Goal: Information Seeking & Learning: Learn about a topic

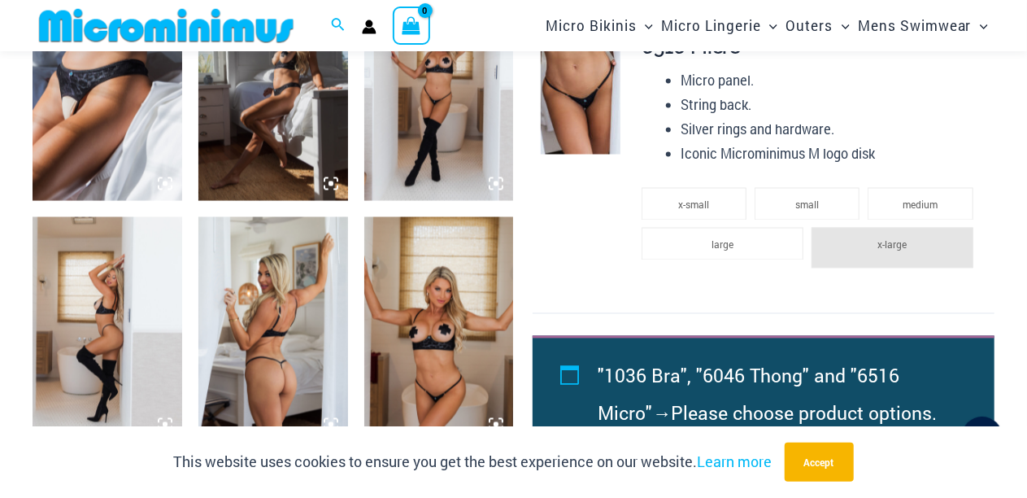
scroll to position [1332, 0]
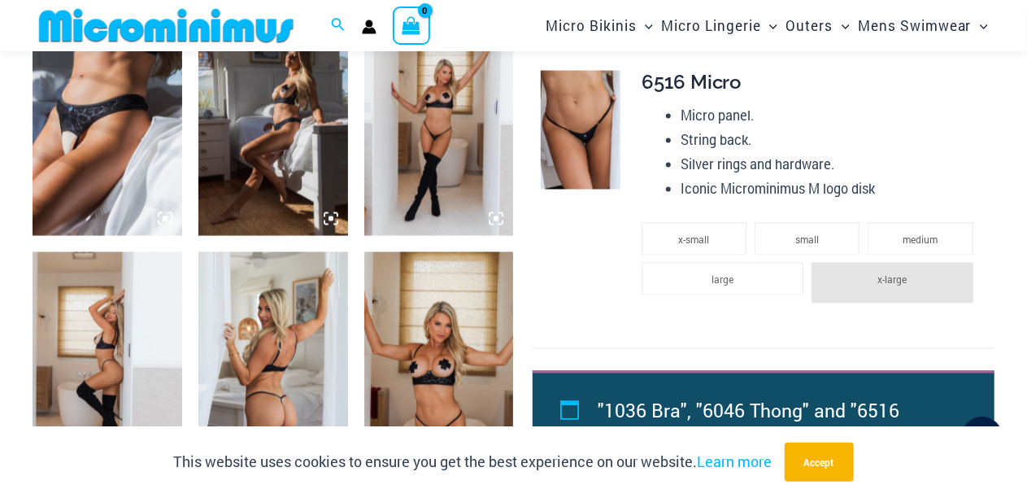
click at [434, 339] on img at bounding box center [439, 364] width 150 height 224
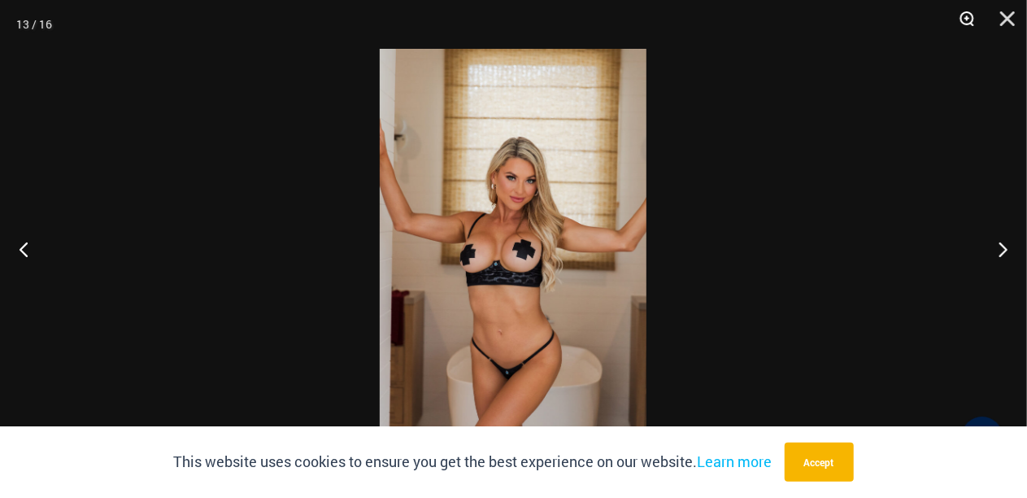
click at [968, 20] on button "Zoom" at bounding box center [961, 24] width 41 height 49
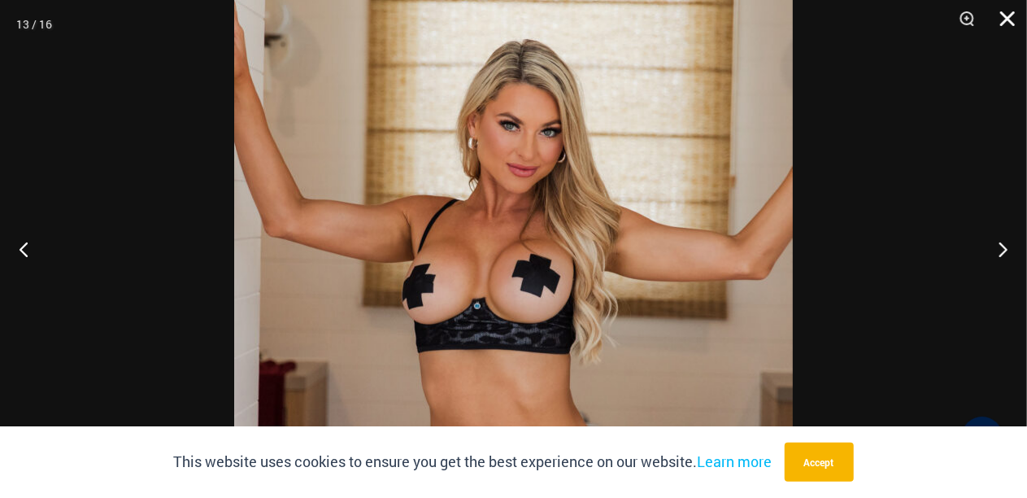
click at [1009, 15] on button "Close" at bounding box center [1002, 24] width 41 height 49
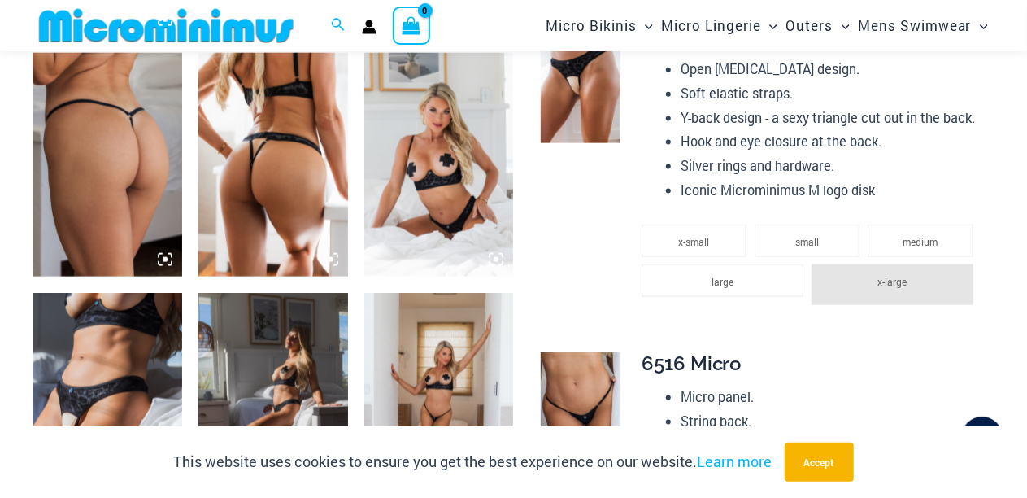
scroll to position [1006, 0]
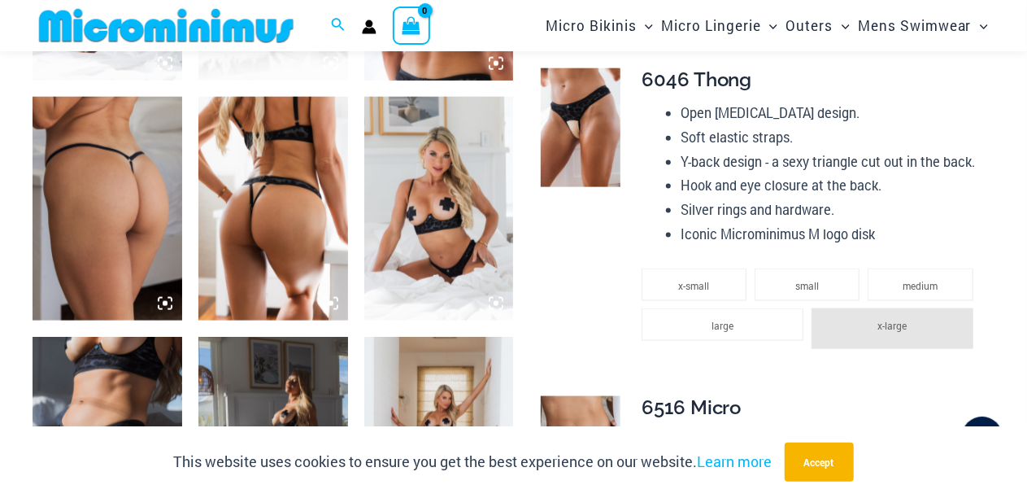
click at [446, 167] on img at bounding box center [439, 209] width 150 height 224
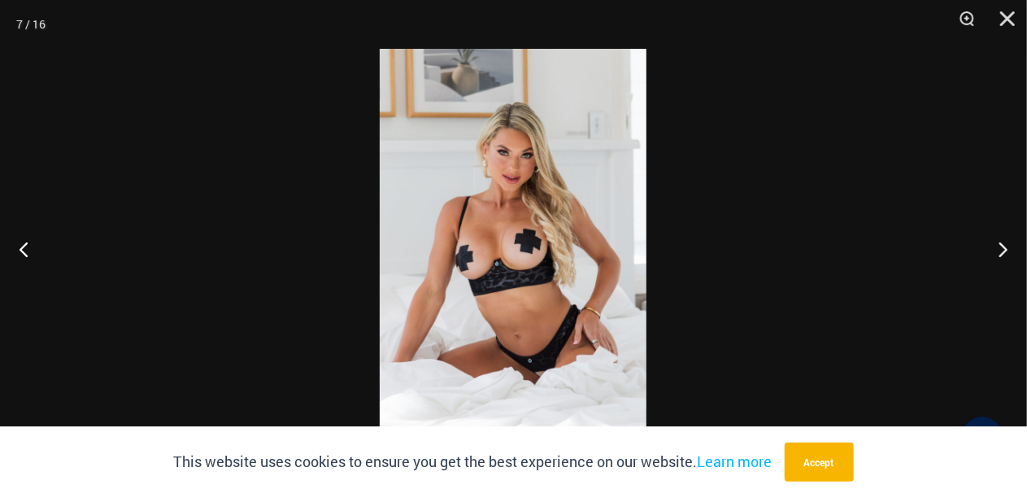
click at [516, 161] on img at bounding box center [513, 249] width 267 height 400
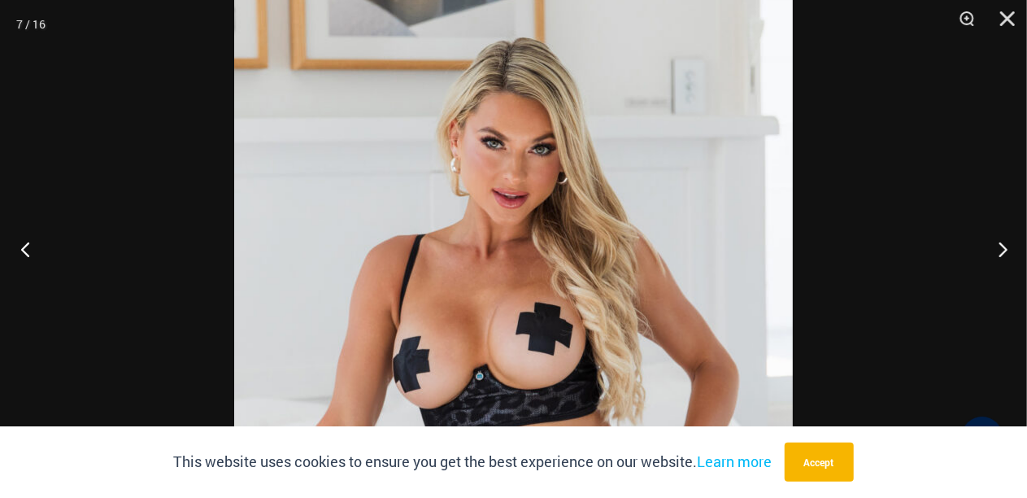
click at [32, 251] on button "Previous" at bounding box center [30, 248] width 61 height 81
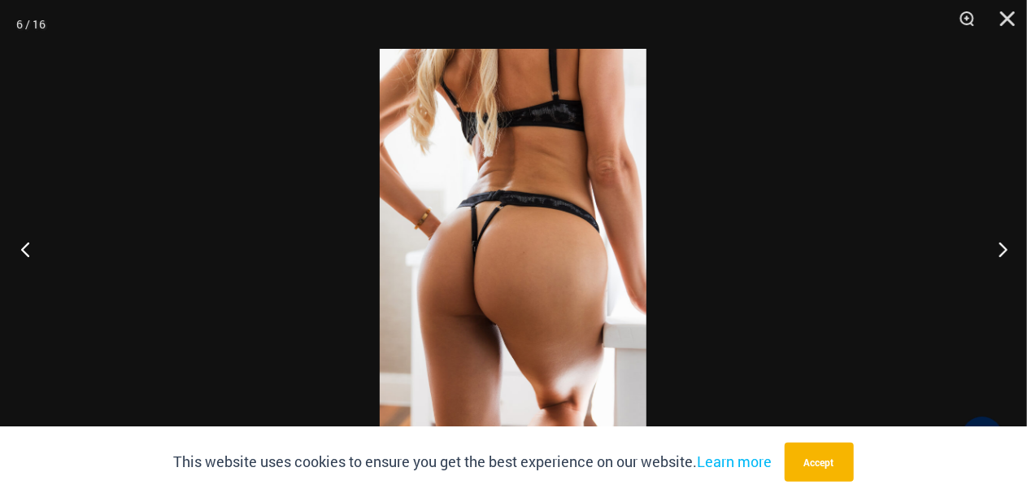
click at [32, 251] on button "Previous" at bounding box center [30, 248] width 61 height 81
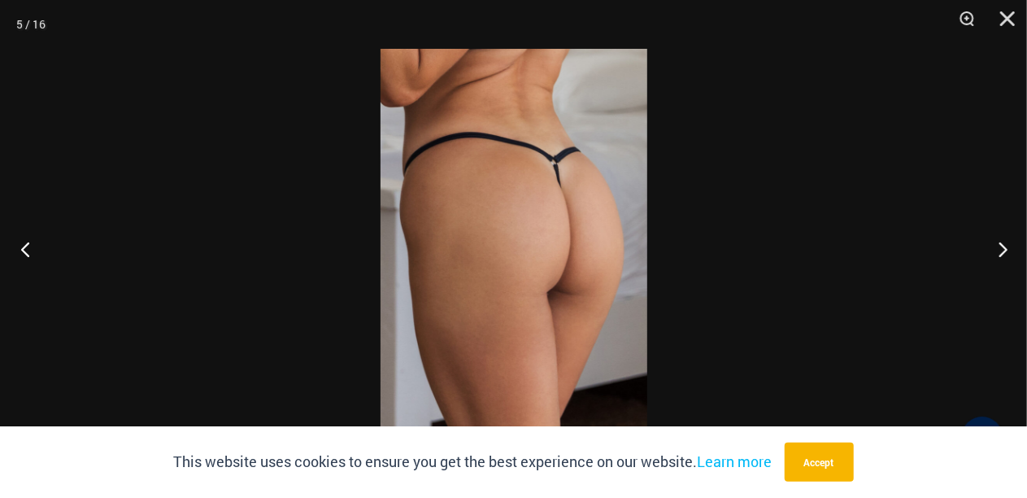
click at [31, 251] on button "Previous" at bounding box center [30, 248] width 61 height 81
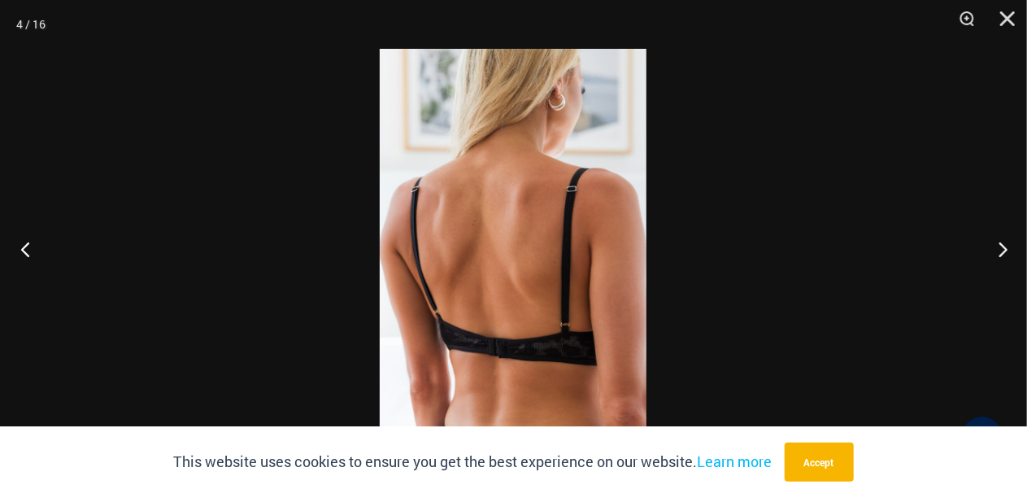
click at [31, 251] on button "Previous" at bounding box center [30, 248] width 61 height 81
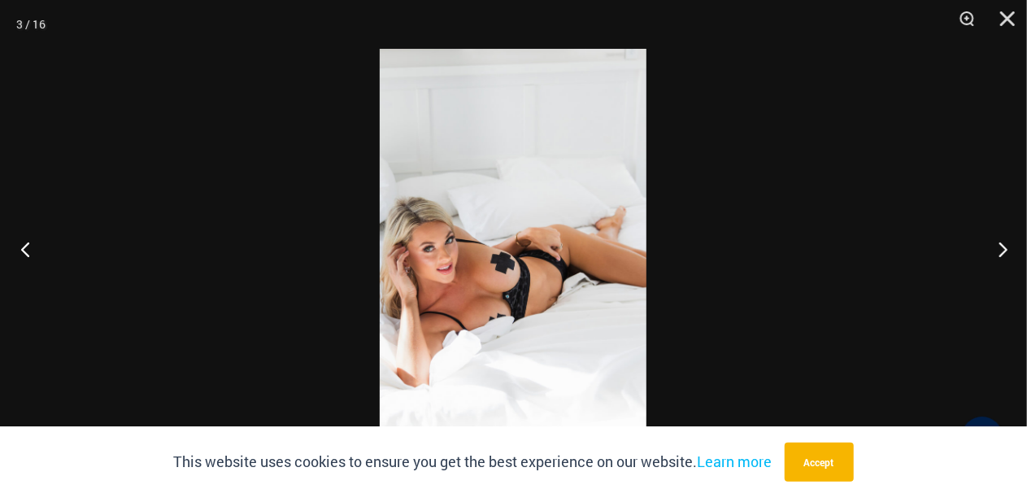
click at [30, 250] on button "Previous" at bounding box center [30, 248] width 61 height 81
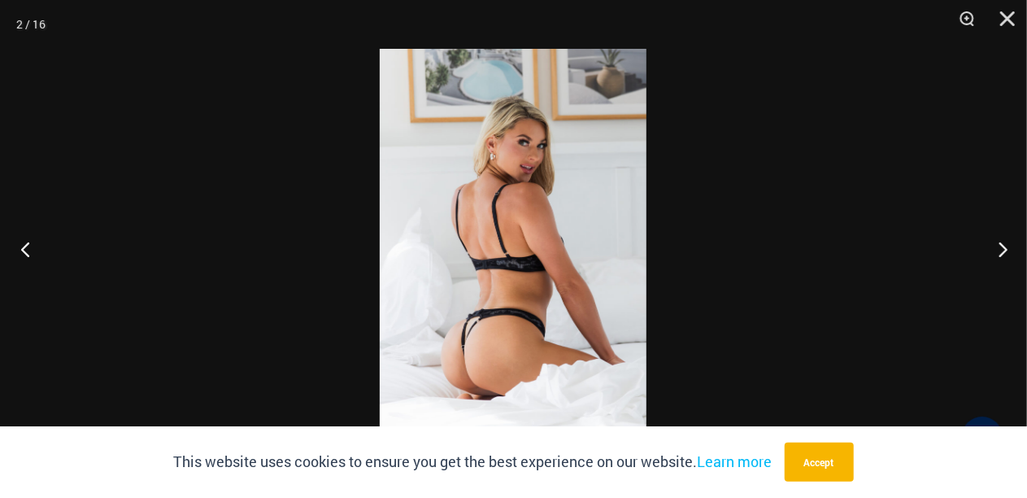
click at [30, 250] on button "Previous" at bounding box center [30, 248] width 61 height 81
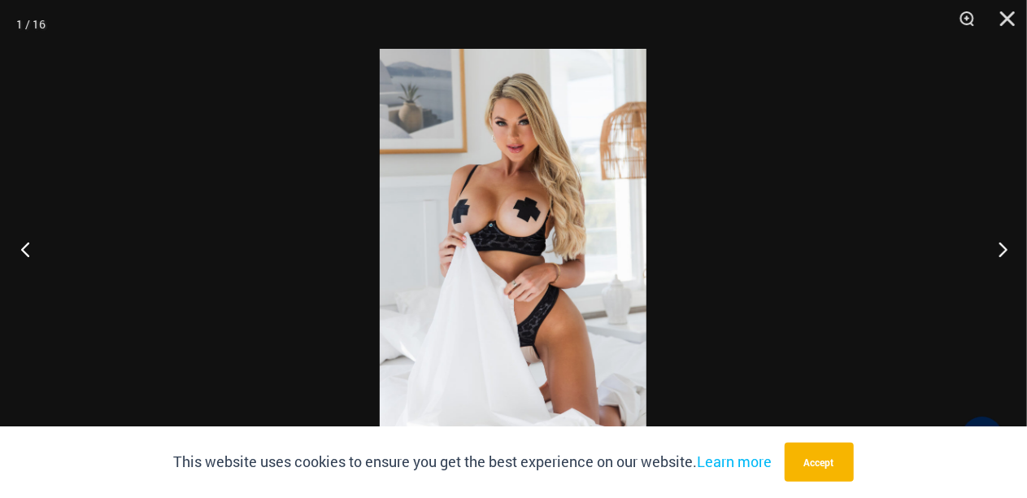
click at [30, 250] on button "Previous" at bounding box center [30, 248] width 61 height 81
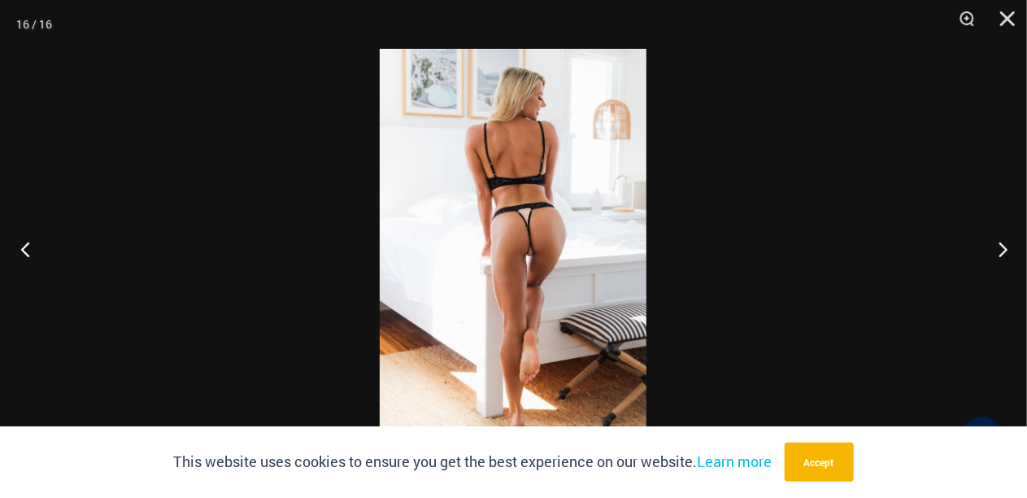
click at [29, 250] on button "Previous" at bounding box center [30, 248] width 61 height 81
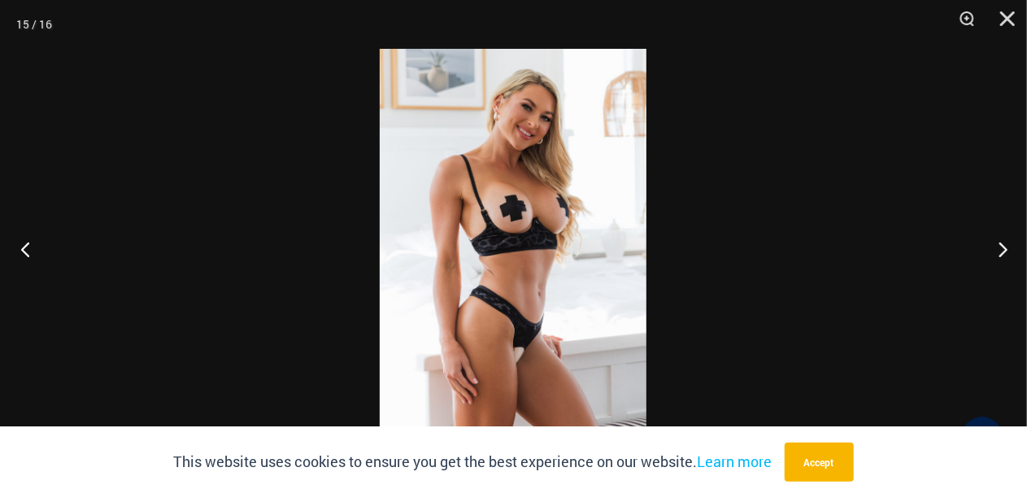
click at [29, 249] on button "Previous" at bounding box center [30, 248] width 61 height 81
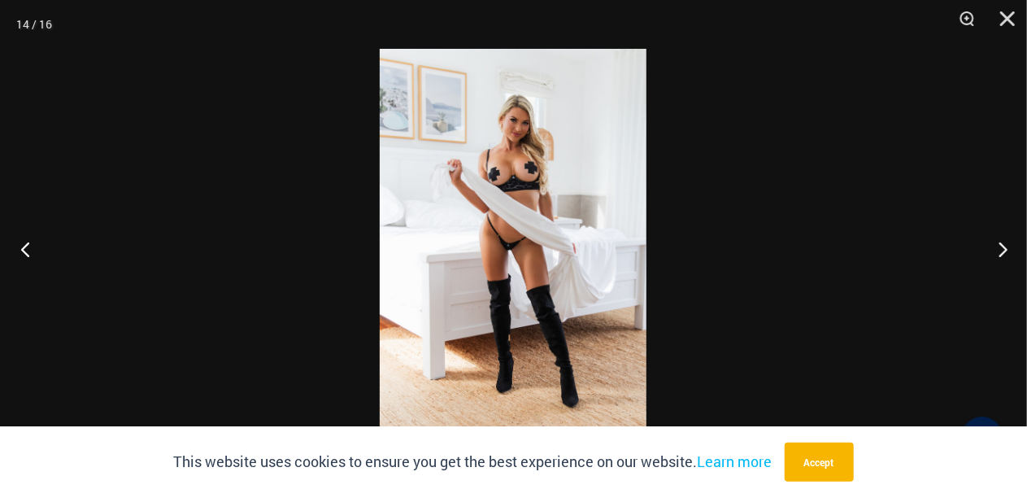
click at [28, 249] on button "Previous" at bounding box center [30, 248] width 61 height 81
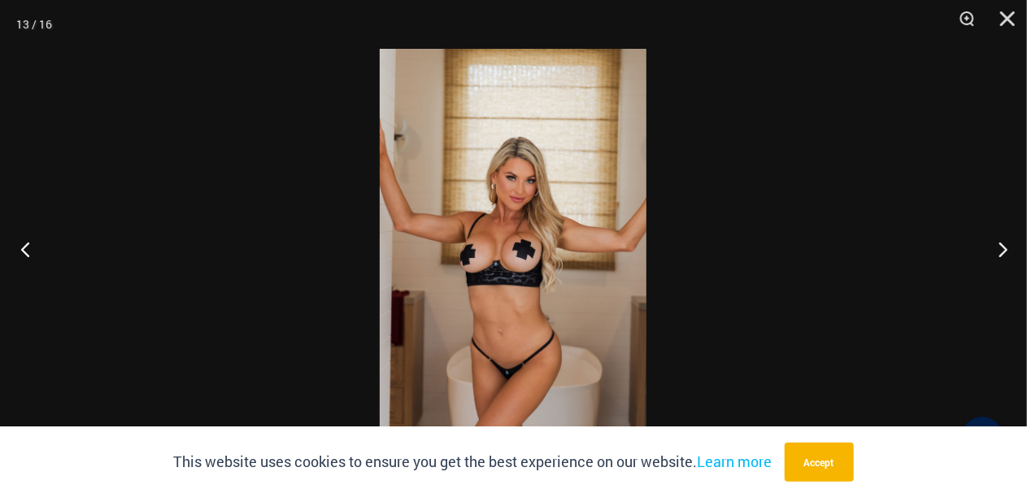
click at [28, 249] on button "Previous" at bounding box center [30, 248] width 61 height 81
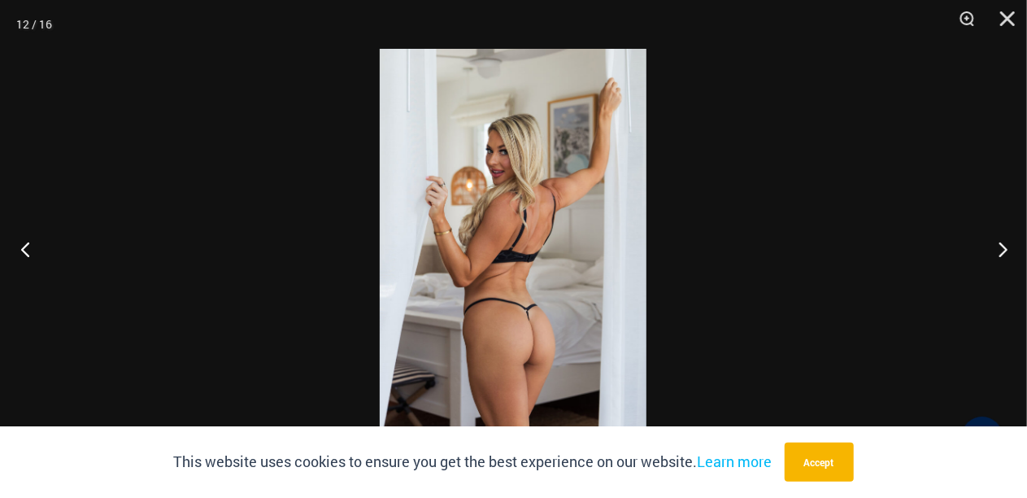
click at [28, 249] on button "Previous" at bounding box center [30, 248] width 61 height 81
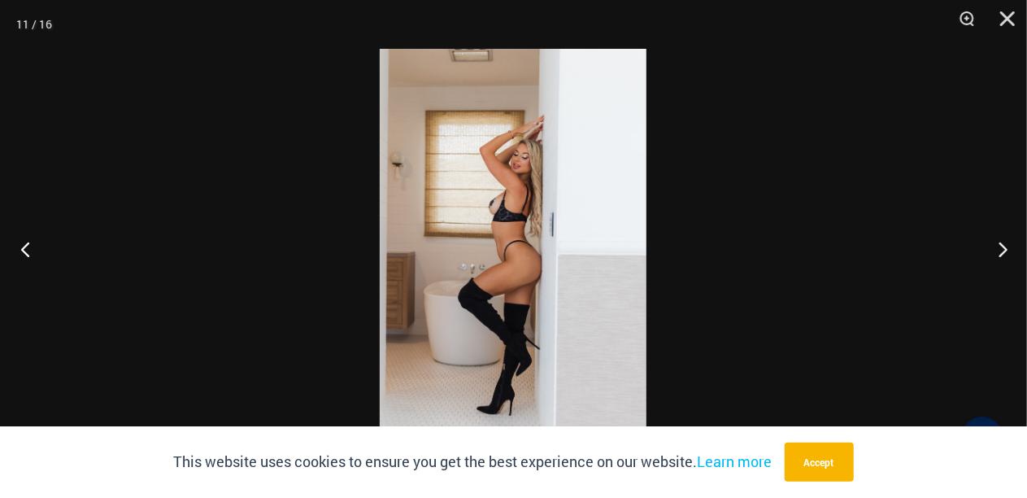
click at [28, 249] on button "Previous" at bounding box center [30, 248] width 61 height 81
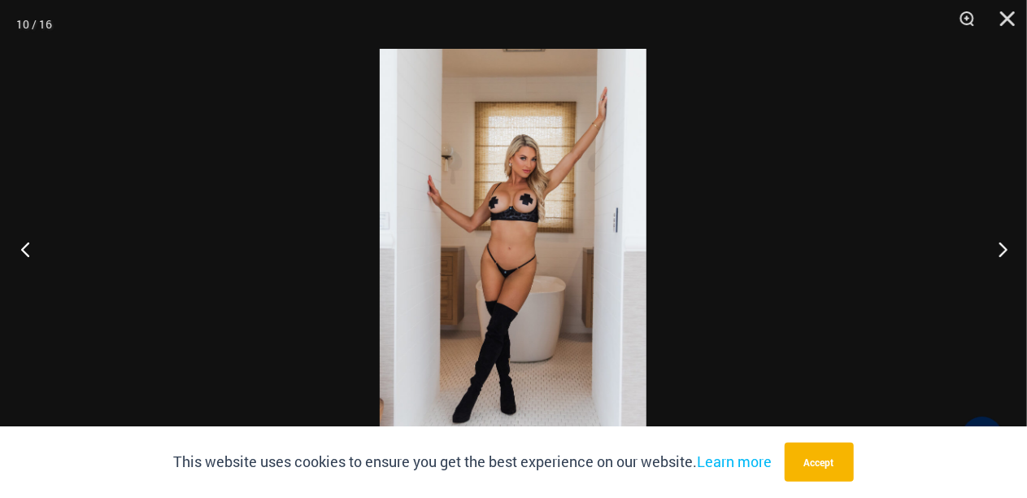
click at [28, 249] on button "Previous" at bounding box center [30, 248] width 61 height 81
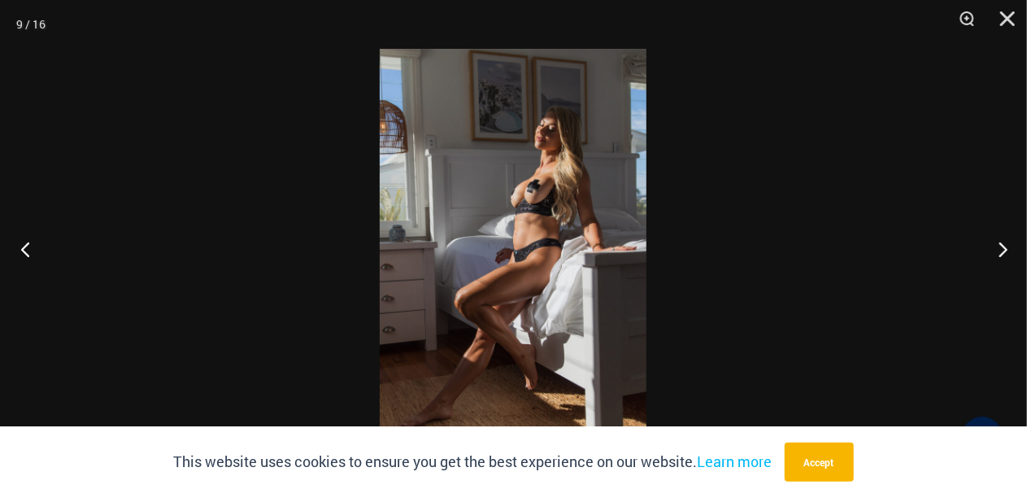
click at [29, 250] on button "Previous" at bounding box center [30, 248] width 61 height 81
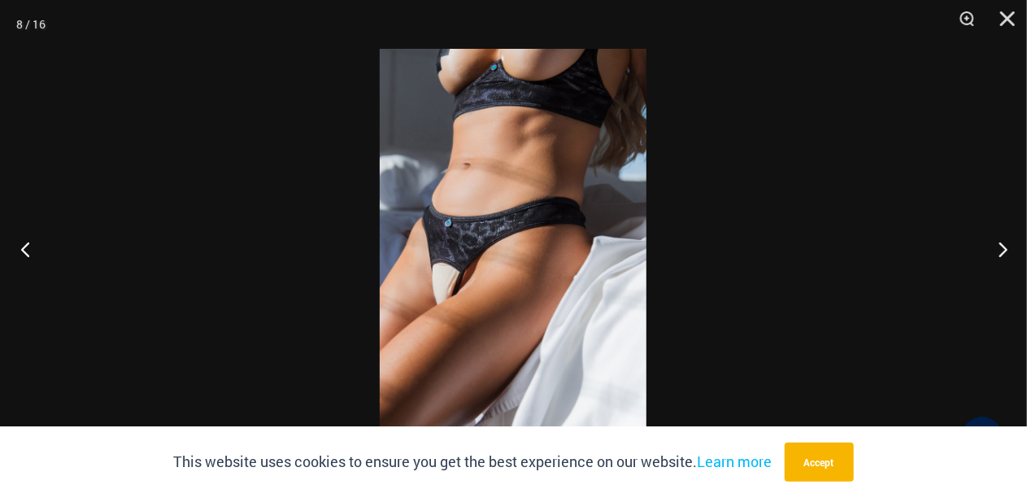
click at [30, 249] on button "Previous" at bounding box center [30, 248] width 61 height 81
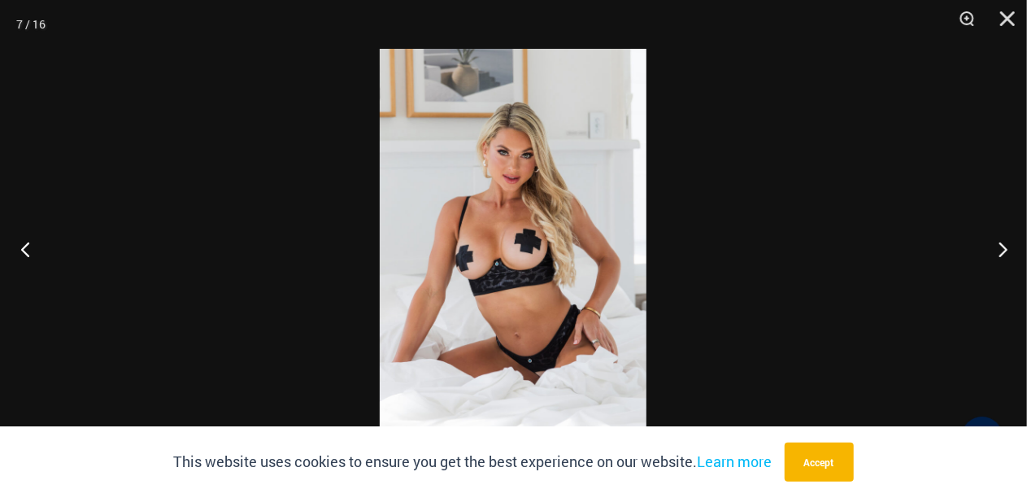
click at [30, 249] on button "Previous" at bounding box center [30, 248] width 61 height 81
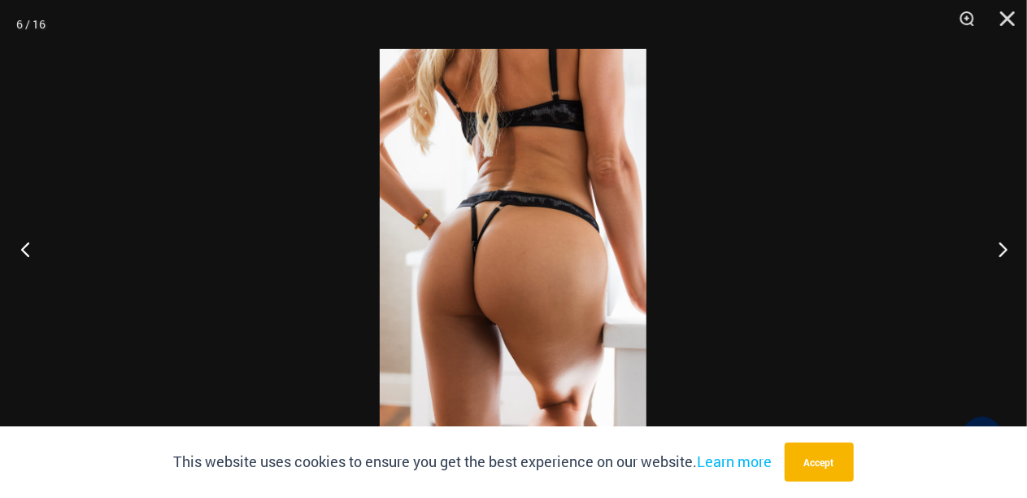
click at [30, 249] on button "Previous" at bounding box center [30, 248] width 61 height 81
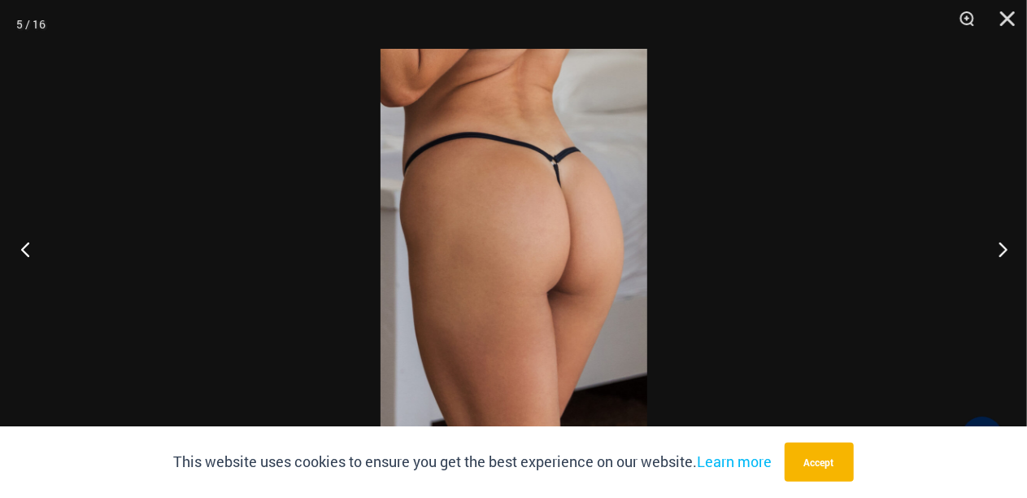
click at [30, 249] on button "Previous" at bounding box center [30, 248] width 61 height 81
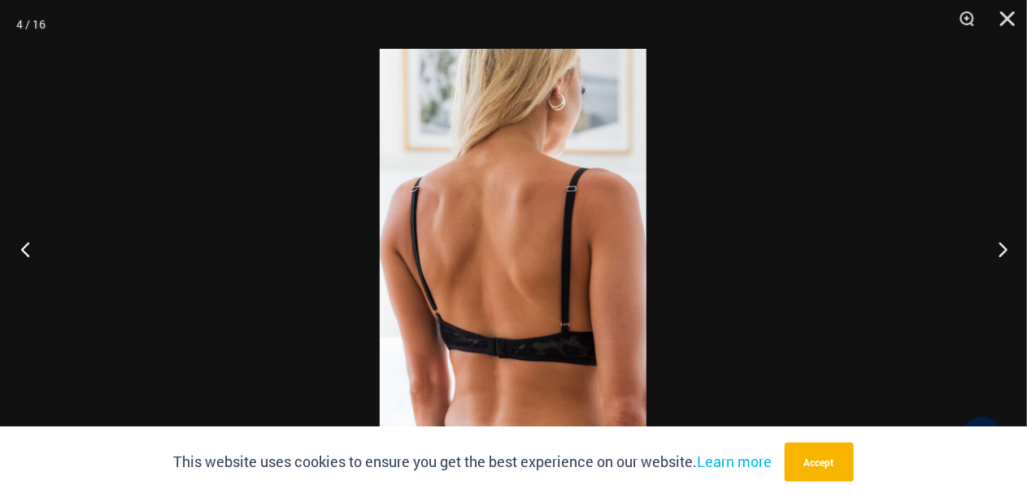
click at [30, 249] on button "Previous" at bounding box center [30, 248] width 61 height 81
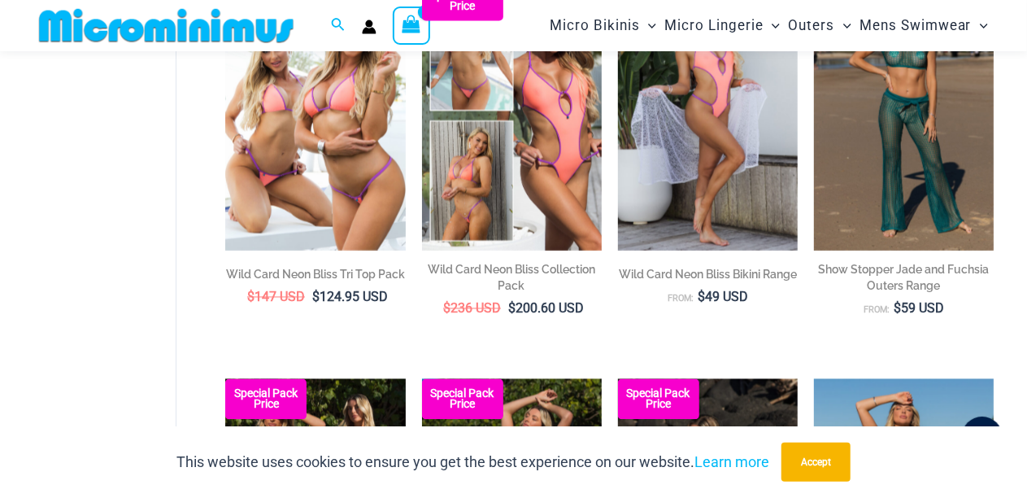
scroll to position [961, 0]
